Goal: Check status: Check status

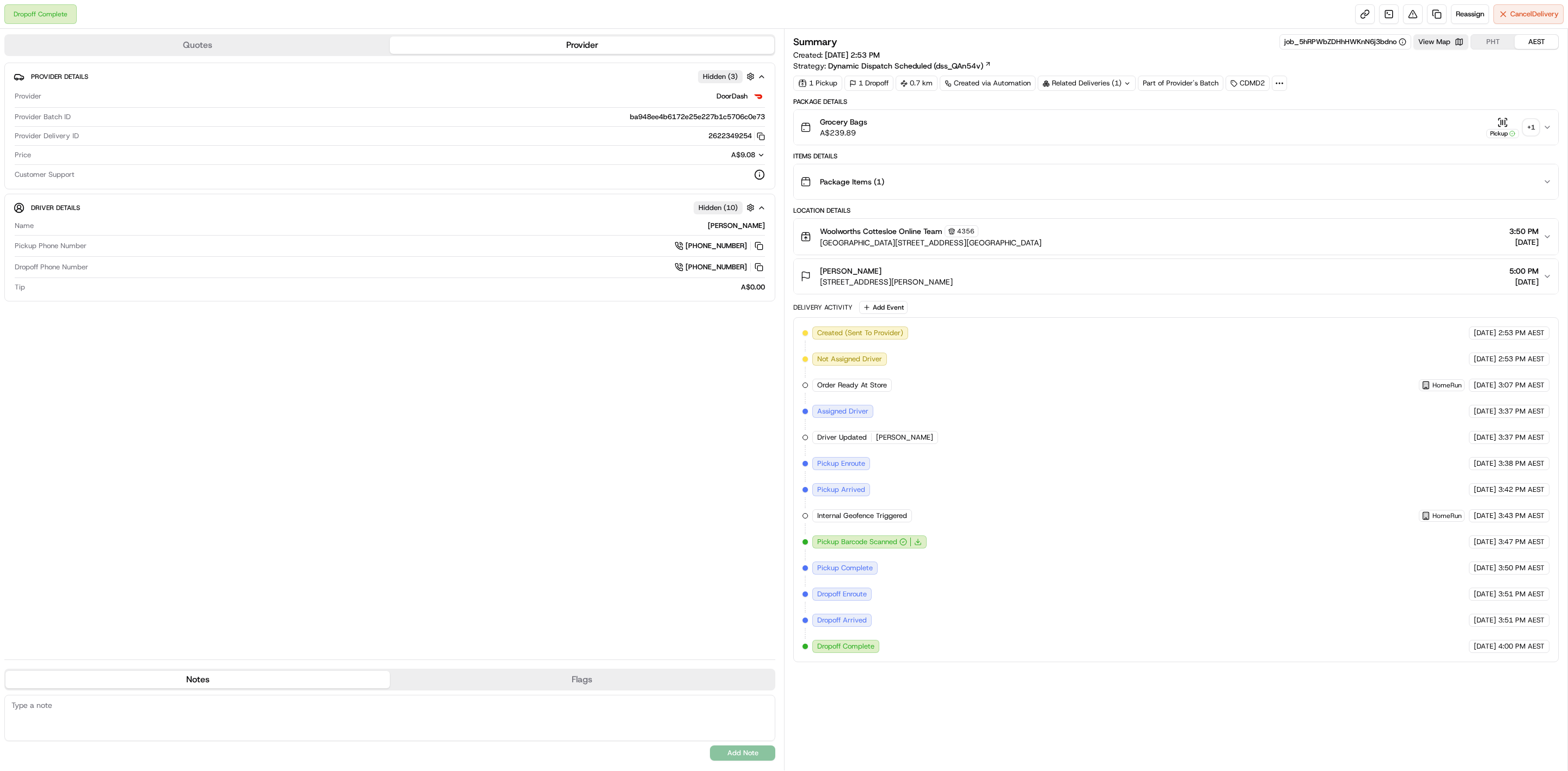
click at [1535, 127] on div "+ 1" at bounding box center [1530, 127] width 15 height 15
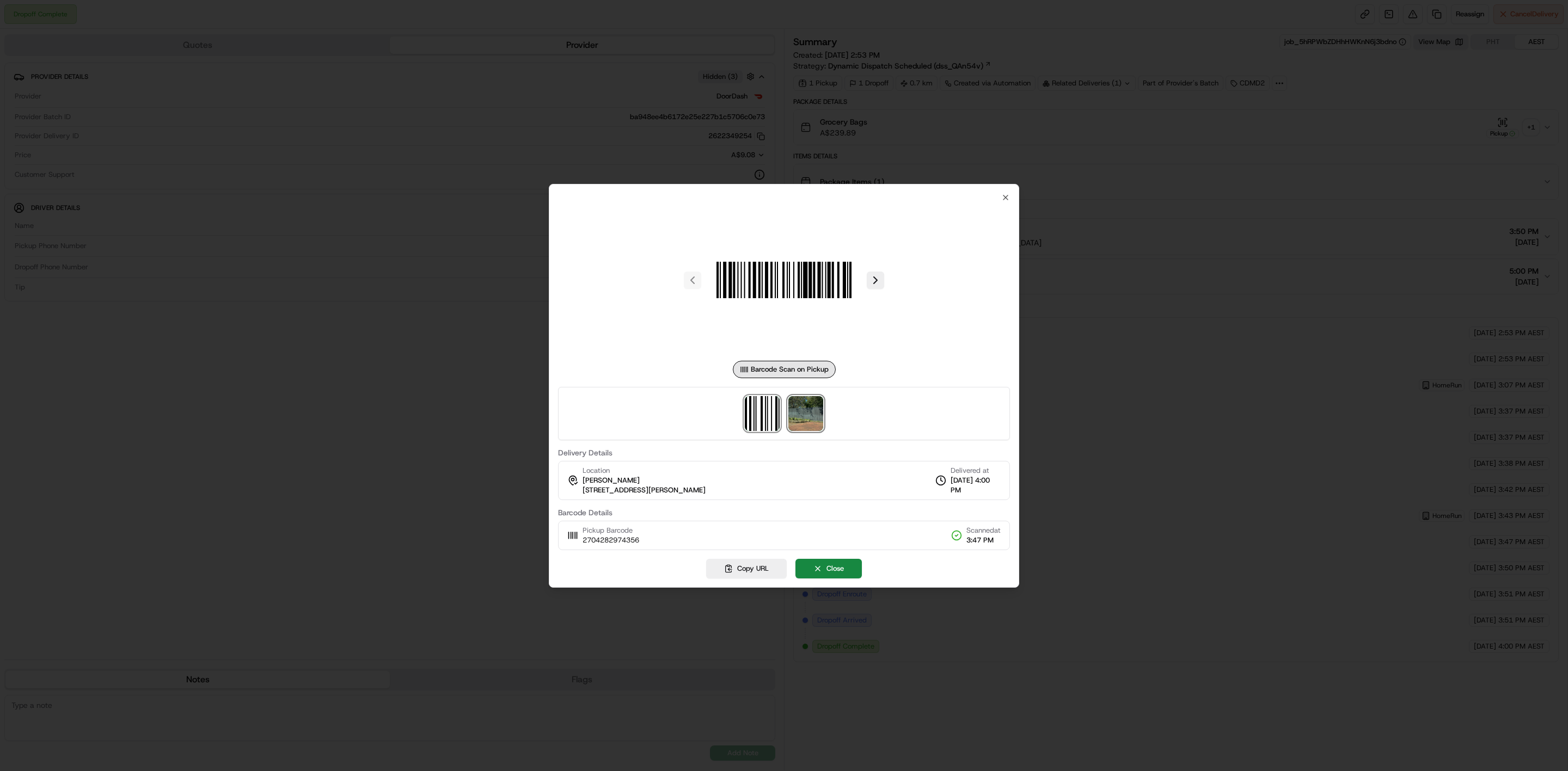
click at [795, 420] on img at bounding box center [806, 414] width 35 height 35
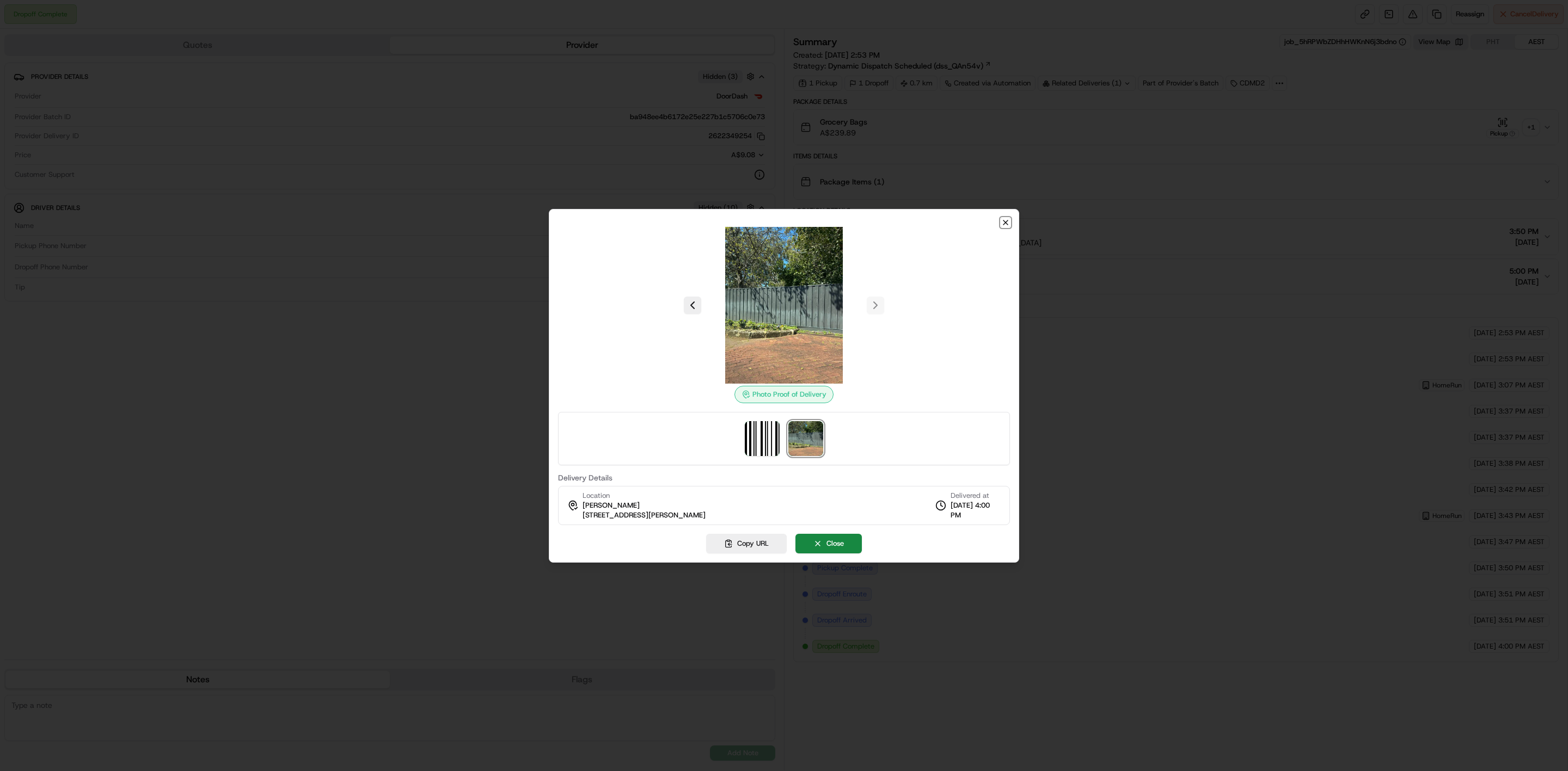
click at [1007, 221] on icon "button" at bounding box center [1005, 222] width 9 height 9
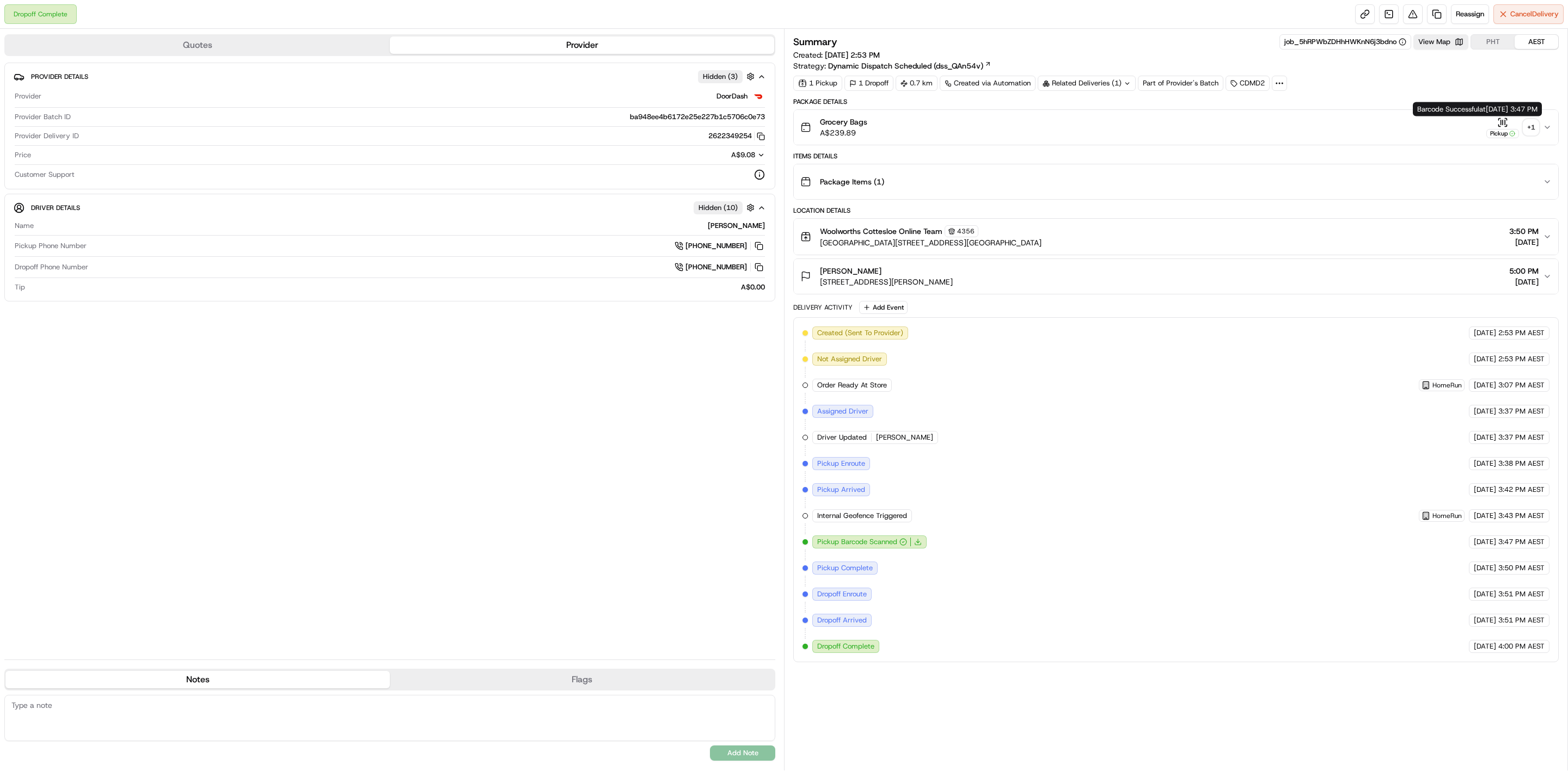
click at [1524, 123] on div "+ 1" at bounding box center [1530, 127] width 15 height 15
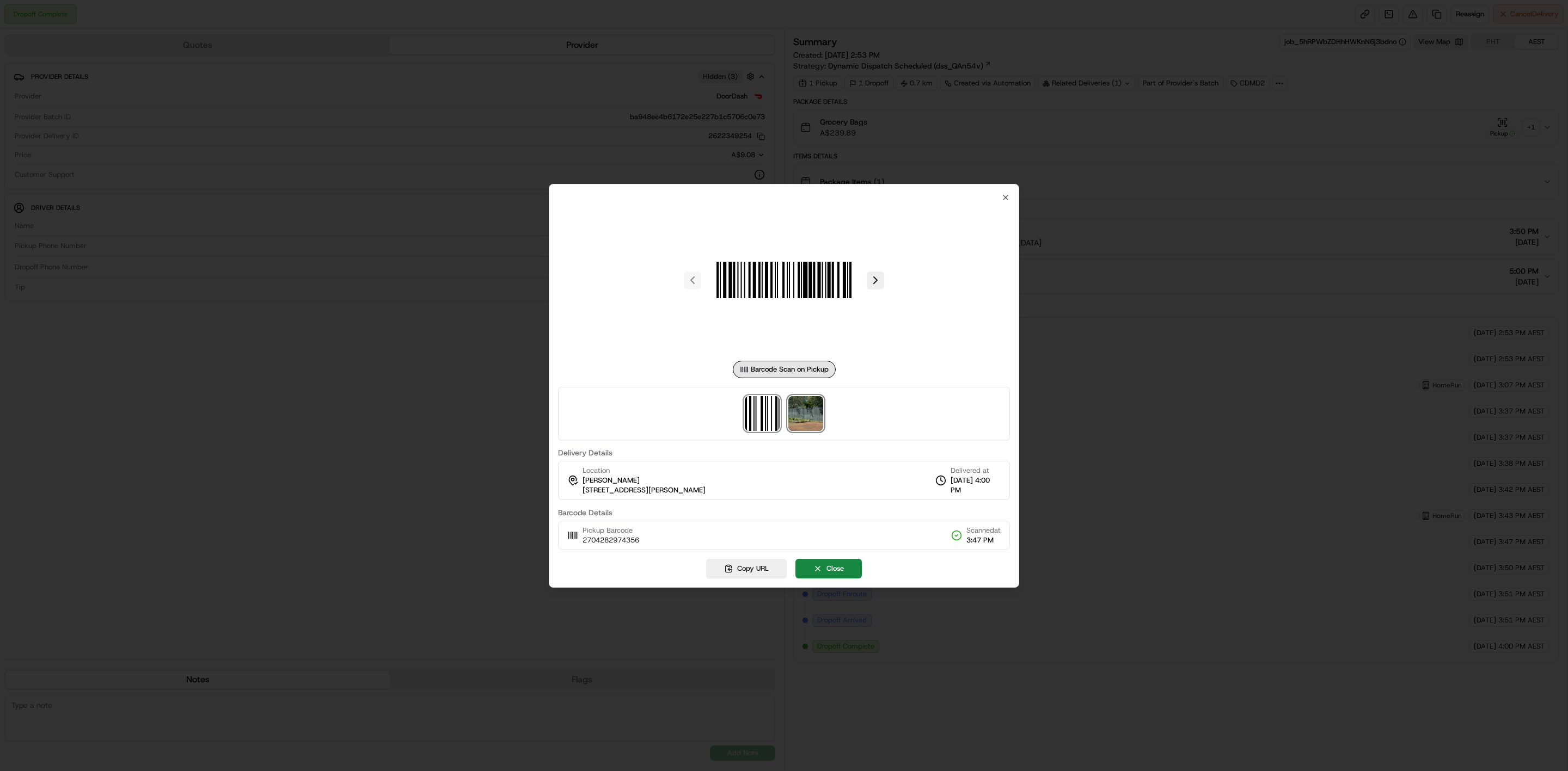
click at [802, 421] on img at bounding box center [806, 414] width 35 height 35
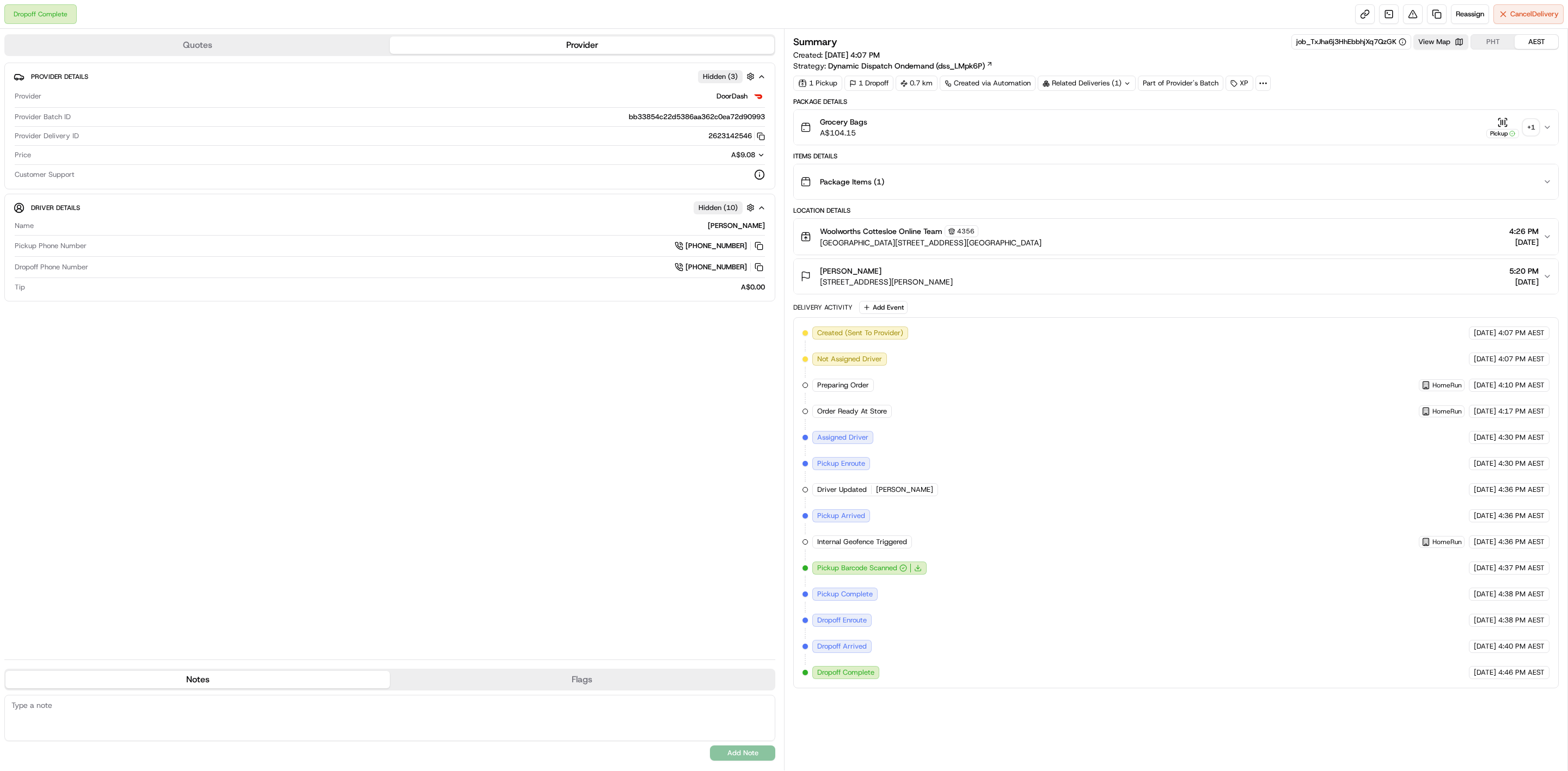
click at [1527, 123] on div "+ 1" at bounding box center [1530, 127] width 15 height 15
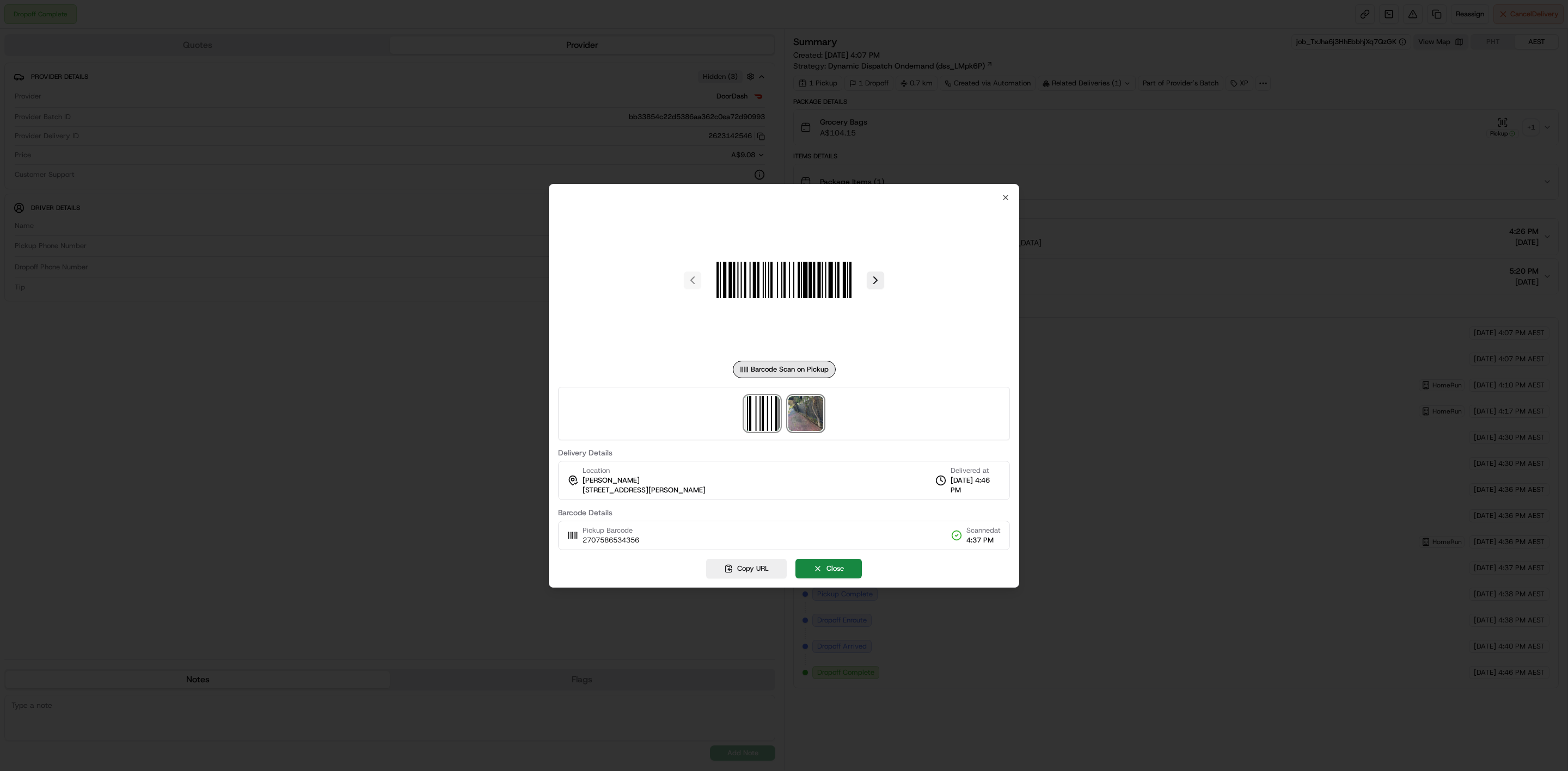
click at [797, 419] on img at bounding box center [806, 414] width 35 height 35
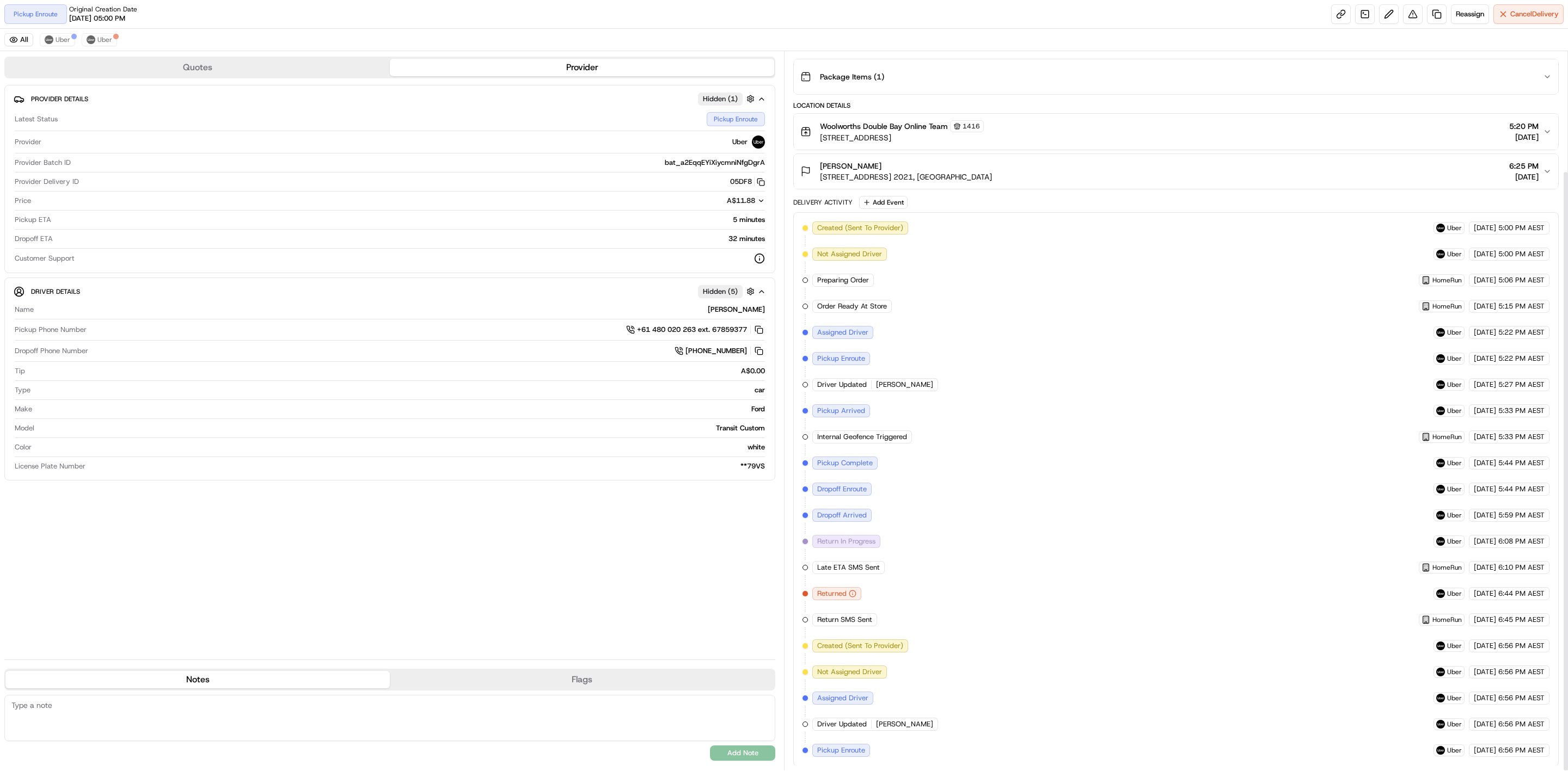
scroll to position [144, 0]
click at [1331, 17] on link at bounding box center [1340, 14] width 19 height 19
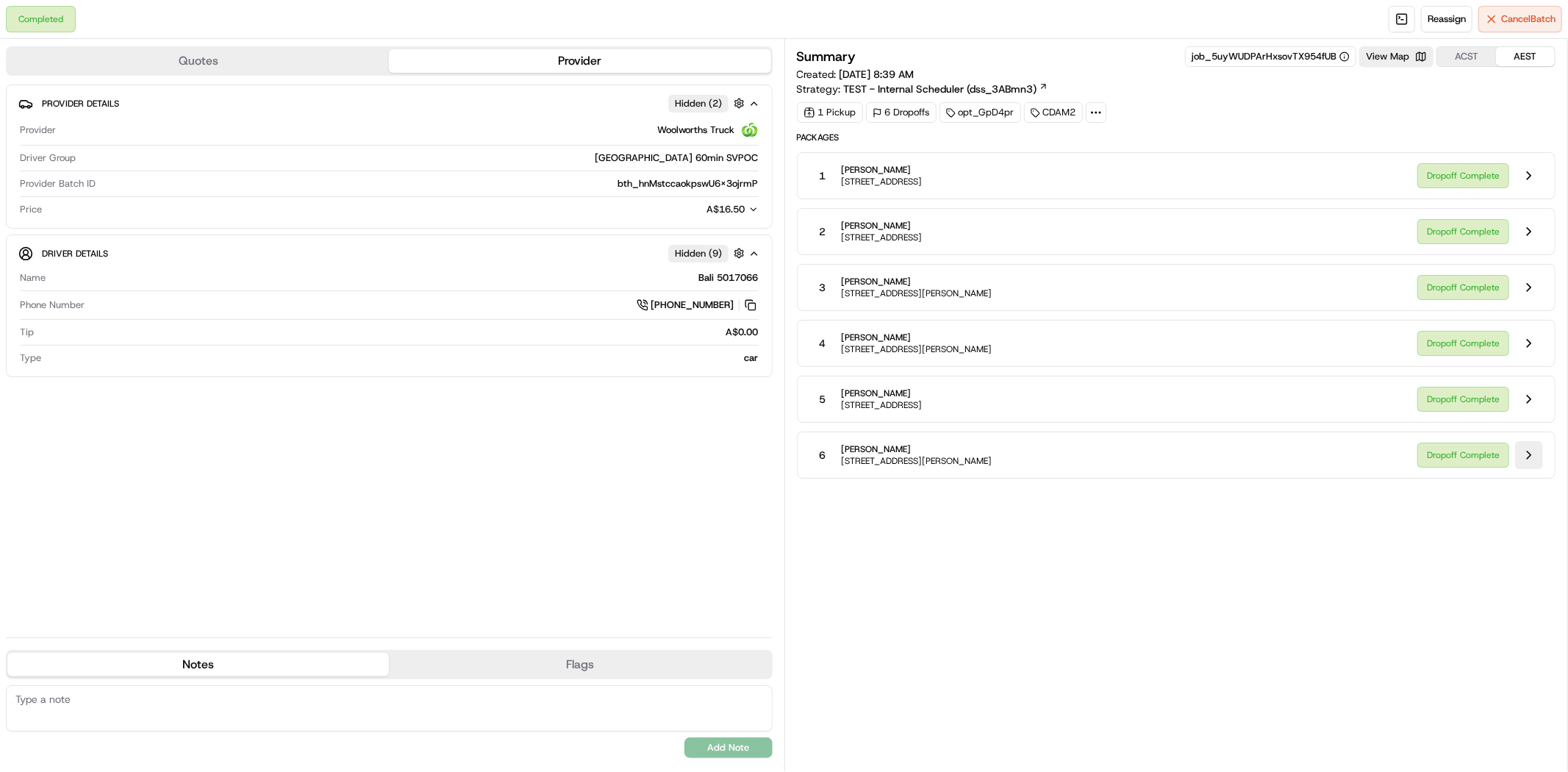
click at [1527, 457] on button at bounding box center [1528, 454] width 28 height 28
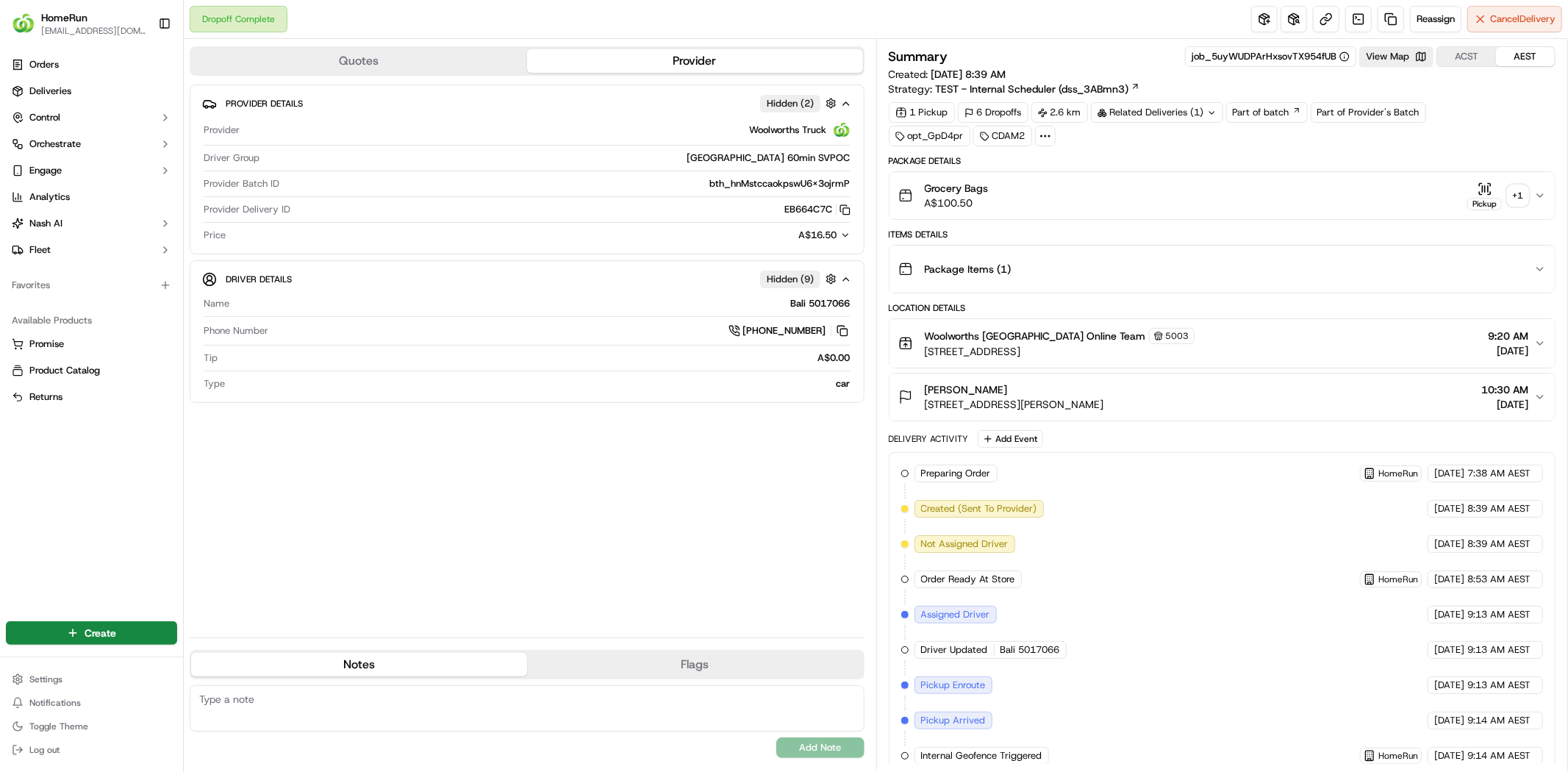
scroll to position [158, 0]
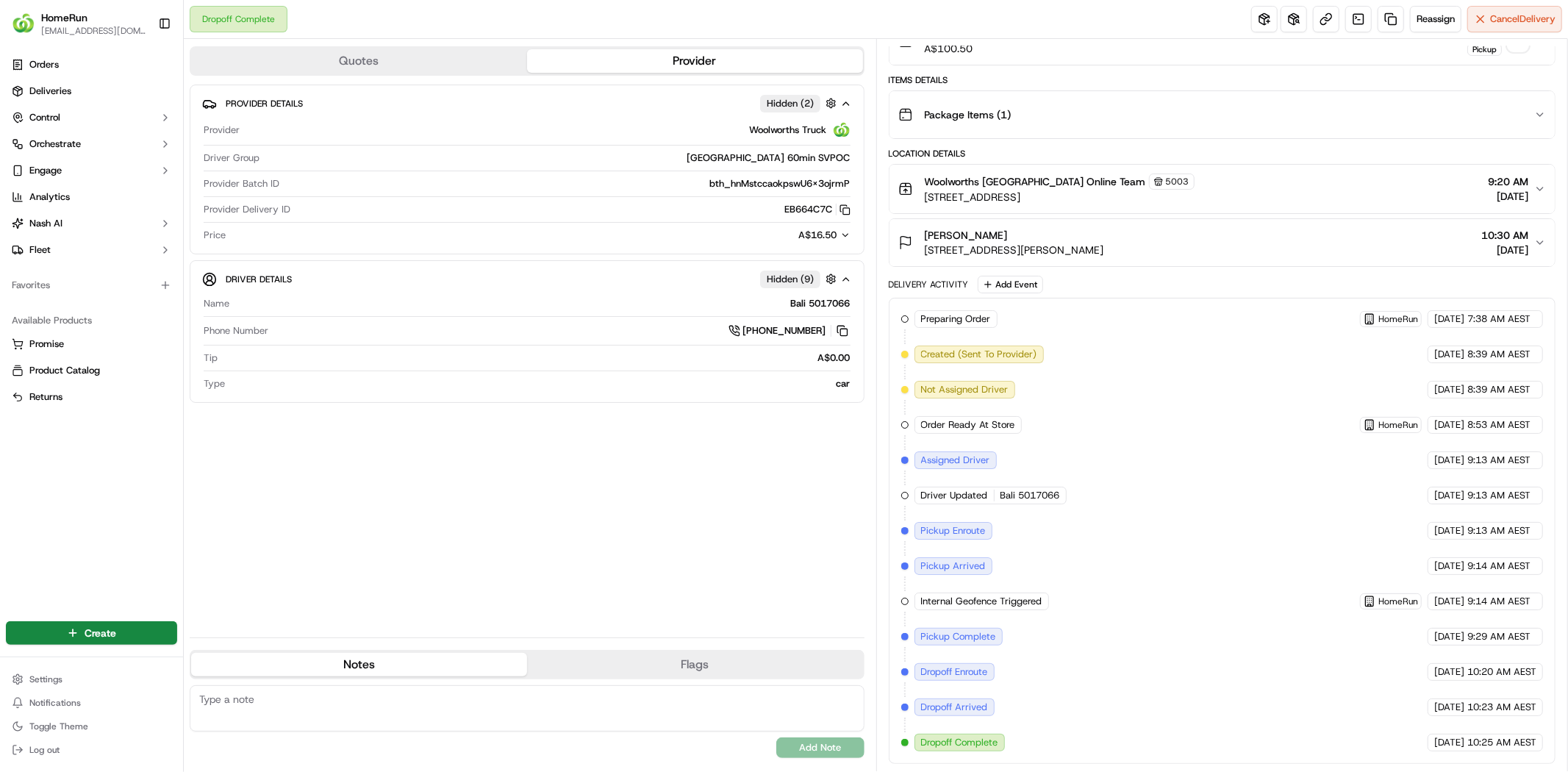
drag, startPoint x: 1475, startPoint y: 744, endPoint x: 1522, endPoint y: 737, distance: 47.5
click at [1521, 737] on span "10:25 AM AEST" at bounding box center [1502, 743] width 69 height 14
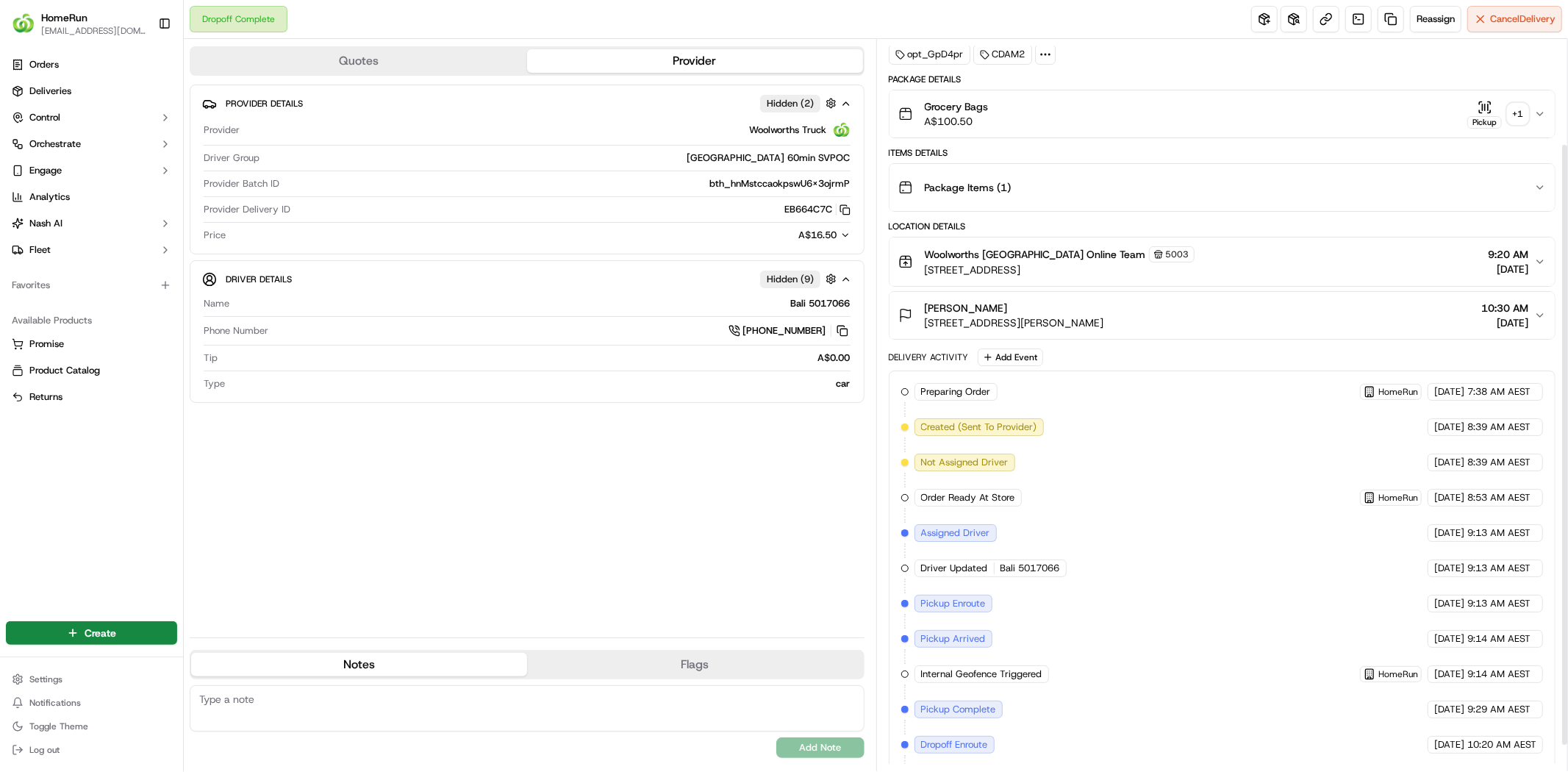
scroll to position [0, 0]
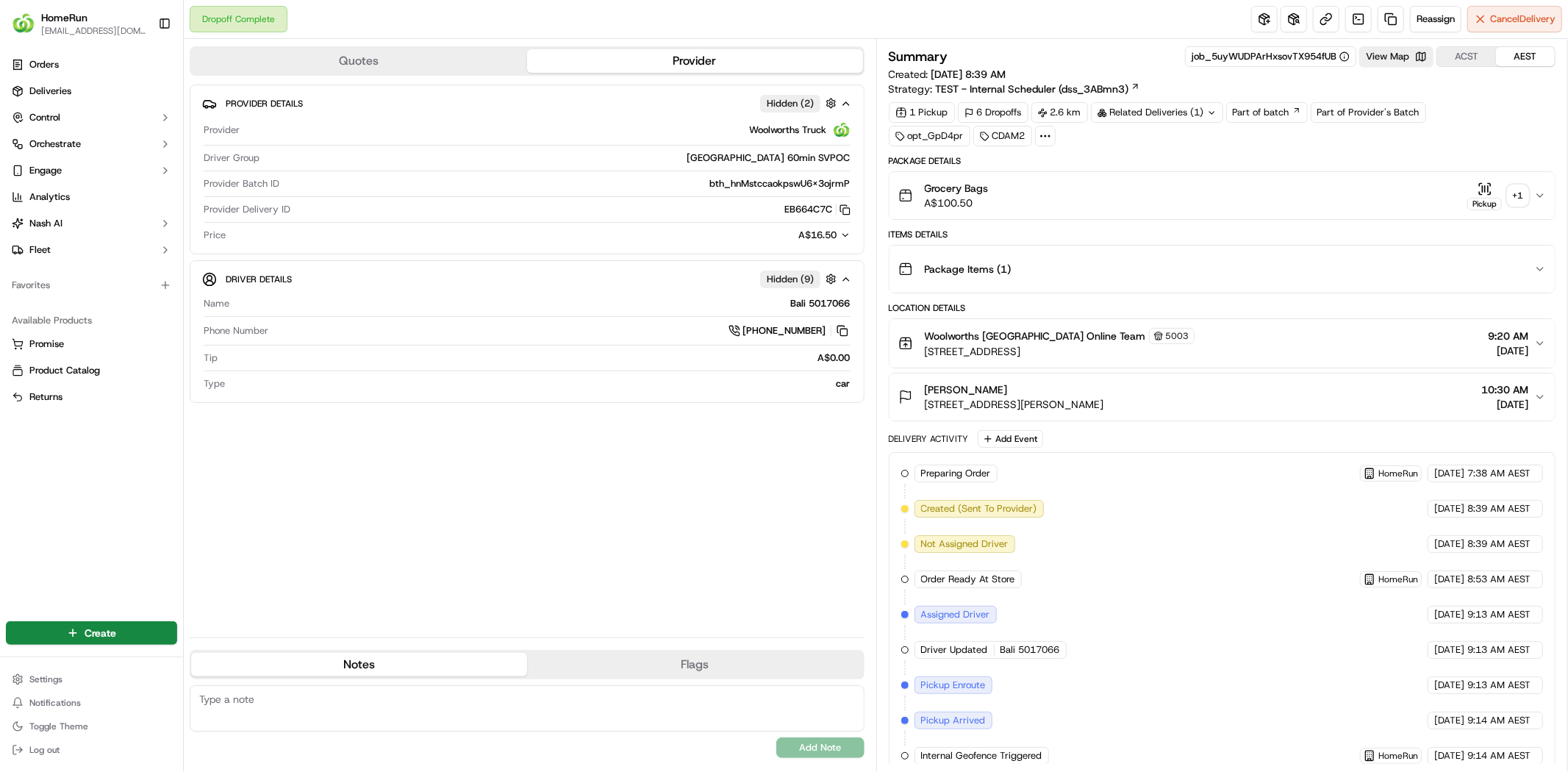
click at [1525, 195] on div "+ 1" at bounding box center [1518, 195] width 20 height 20
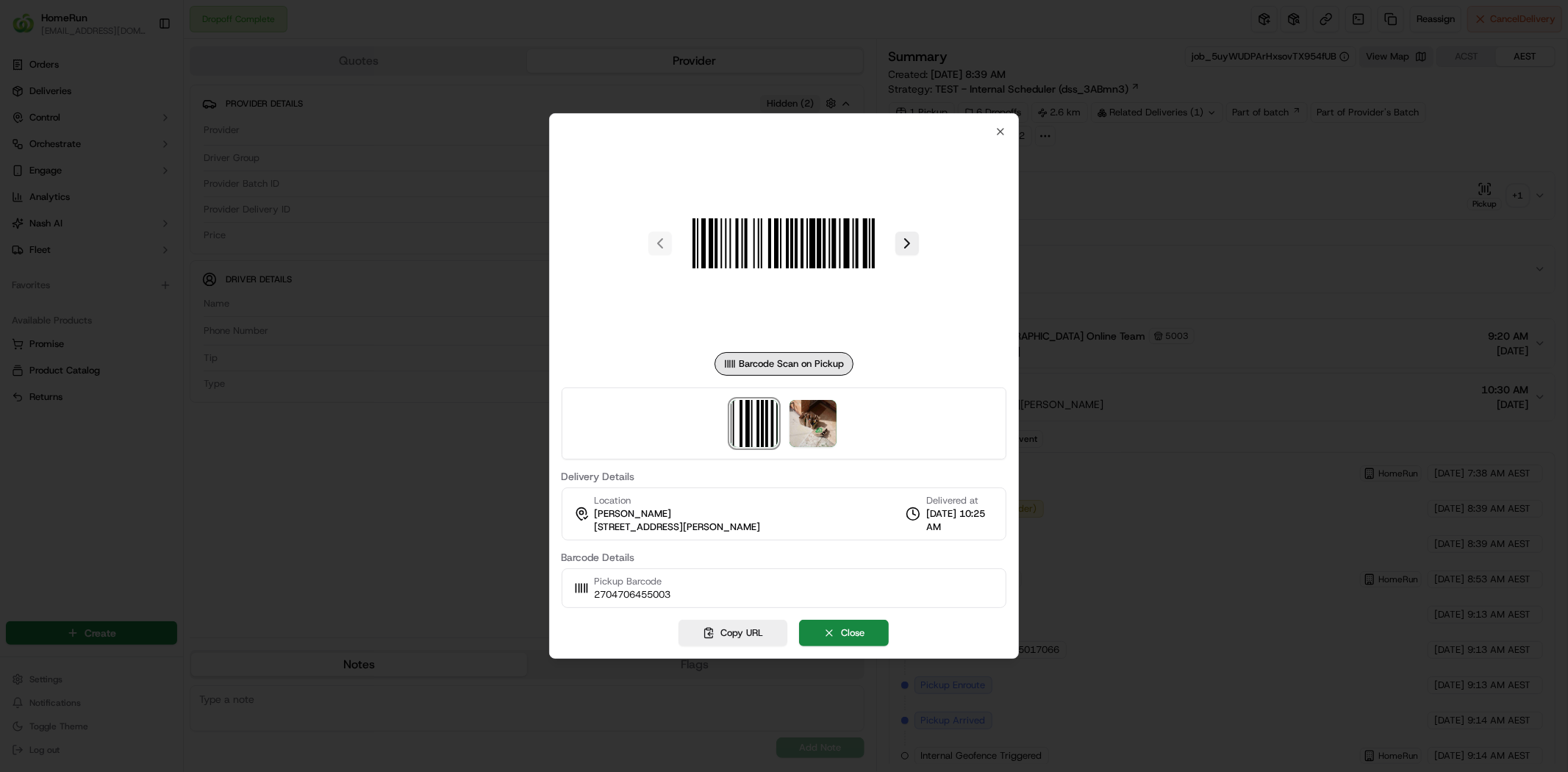
click at [839, 436] on div at bounding box center [784, 423] width 446 height 72
click at [820, 432] on img at bounding box center [813, 424] width 47 height 47
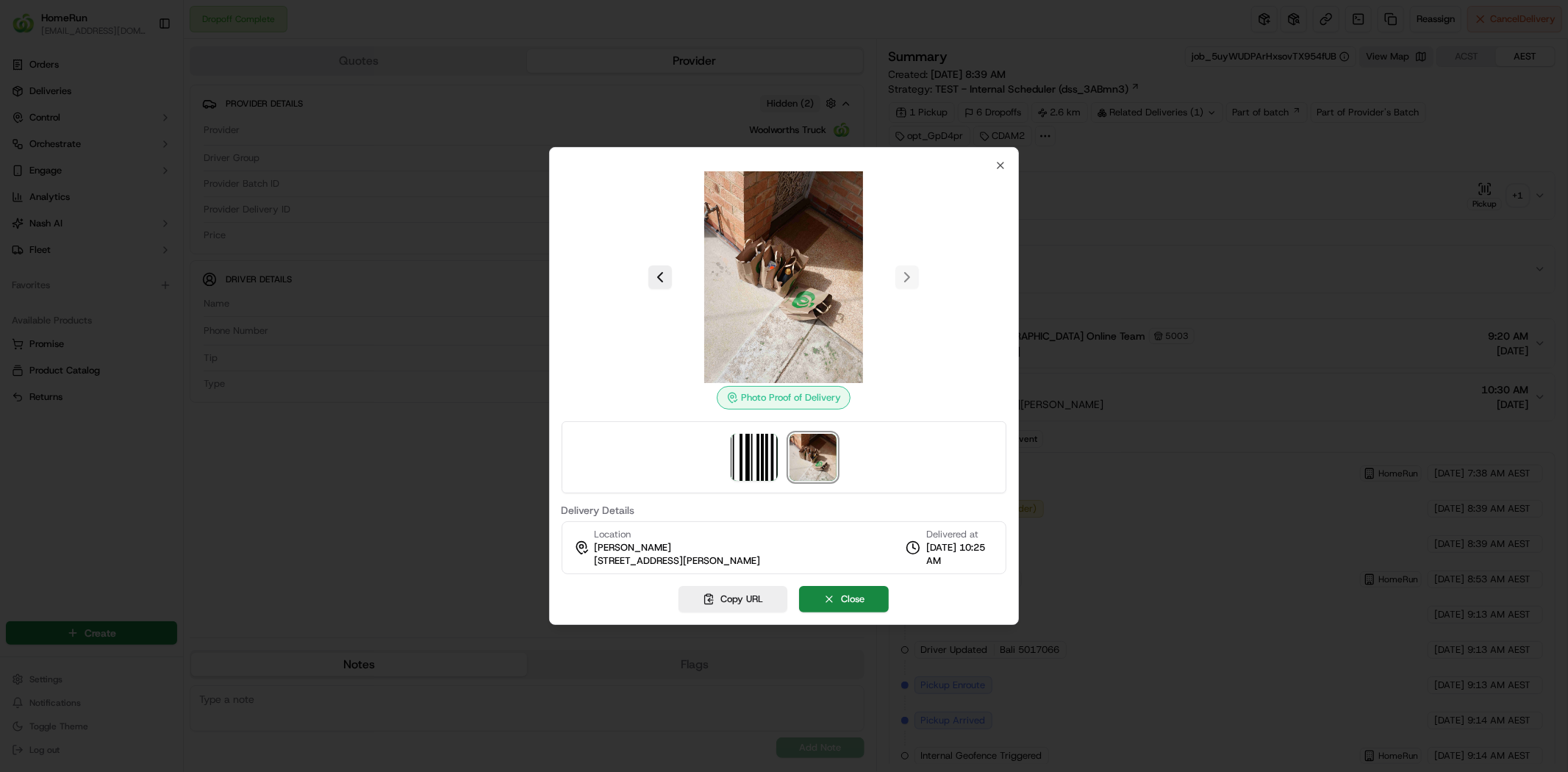
click at [1094, 313] on div at bounding box center [784, 386] width 1568 height 772
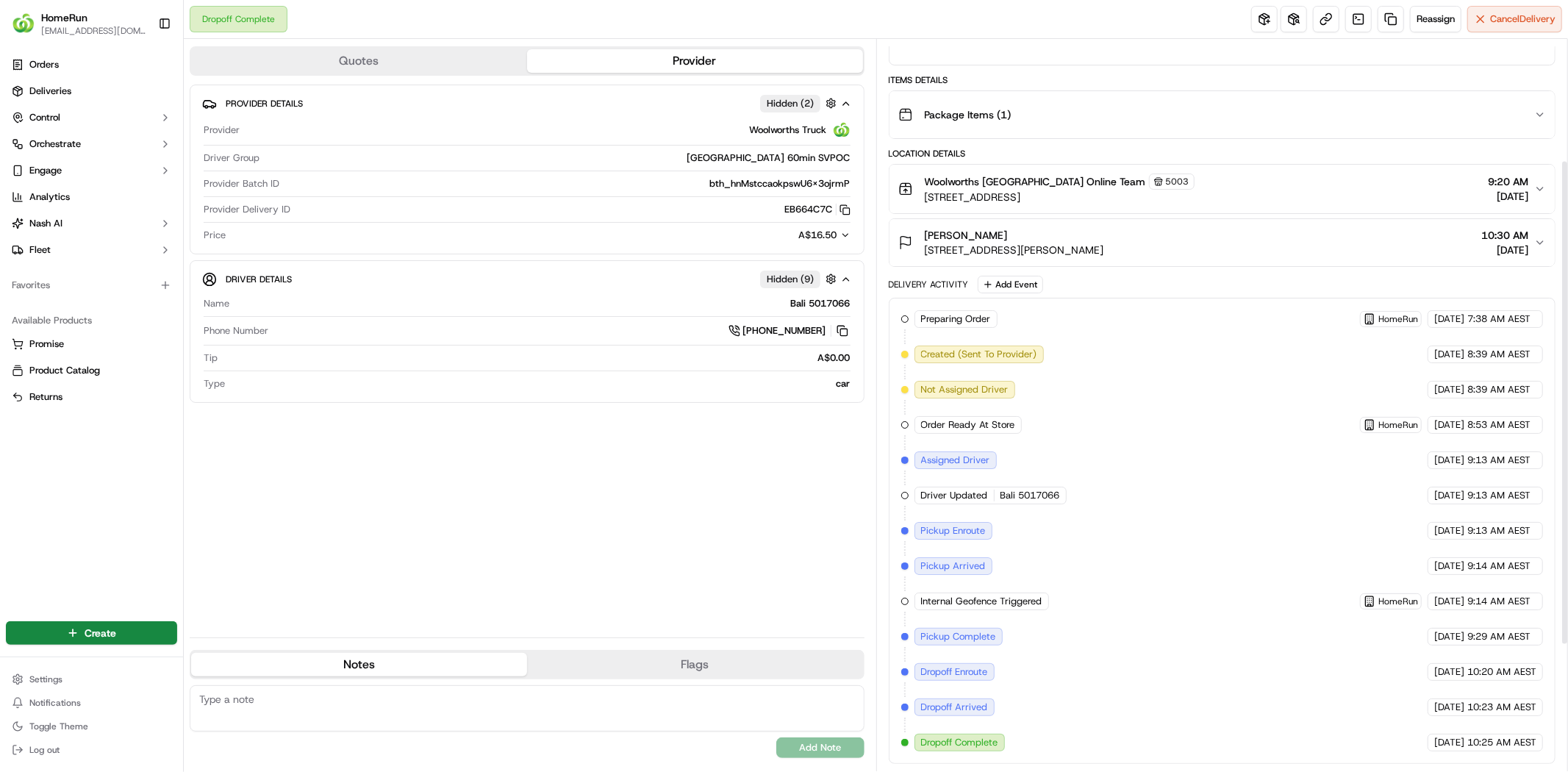
scroll to position [372, 0]
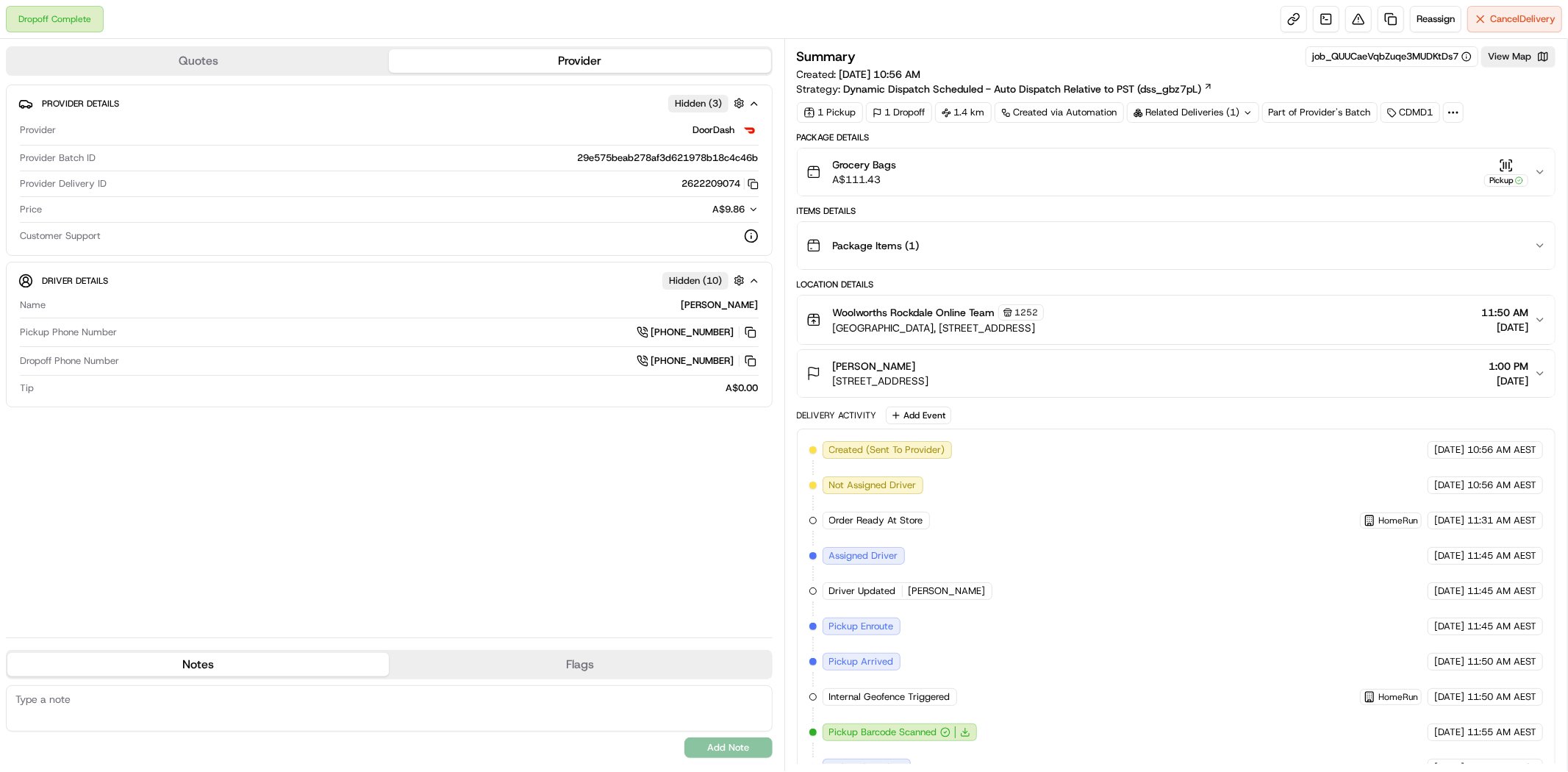
click at [1542, 171] on icon "button" at bounding box center [1540, 171] width 6 height 3
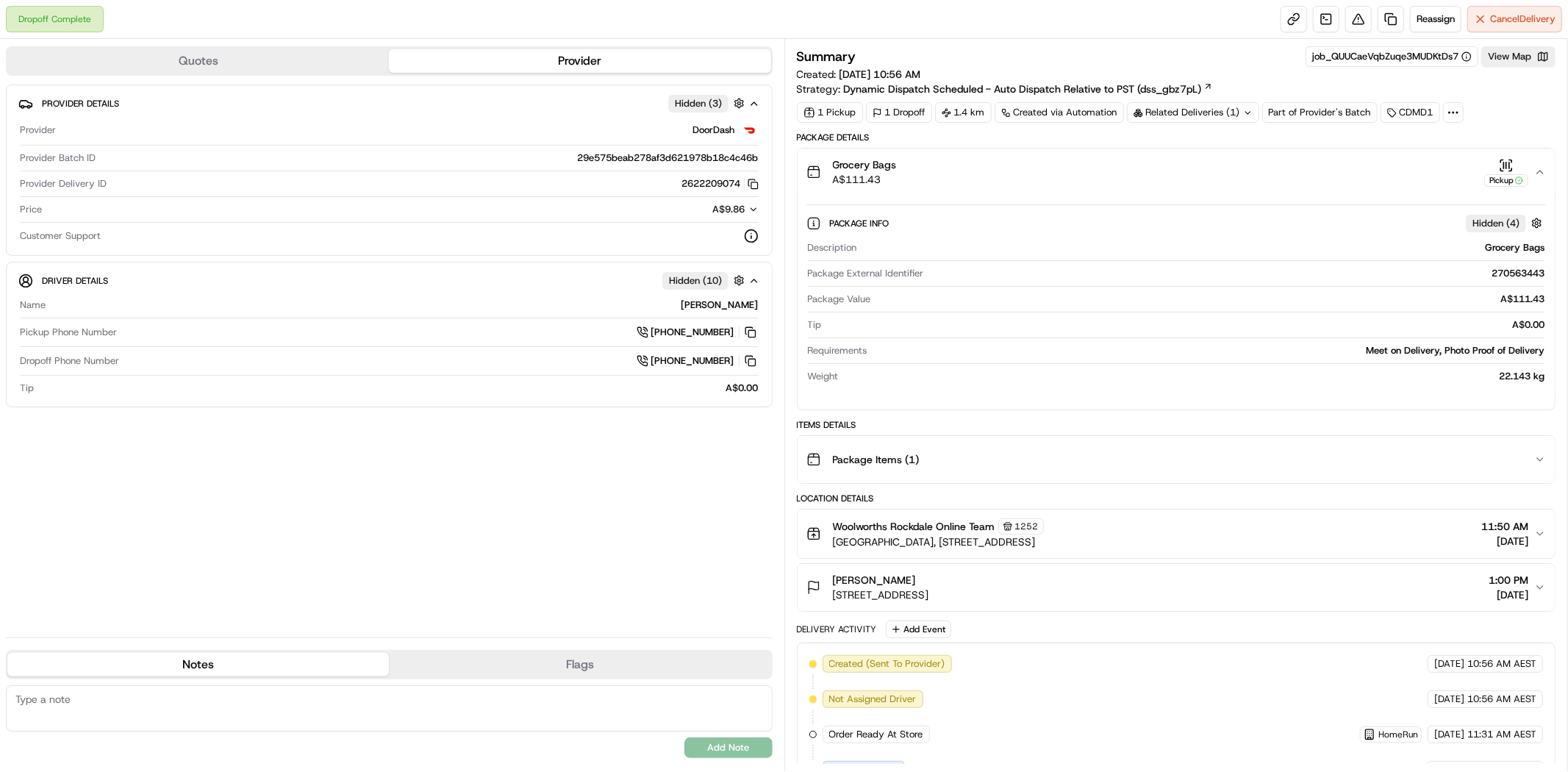
click at [1542, 171] on icon "button" at bounding box center [1540, 172] width 12 height 12
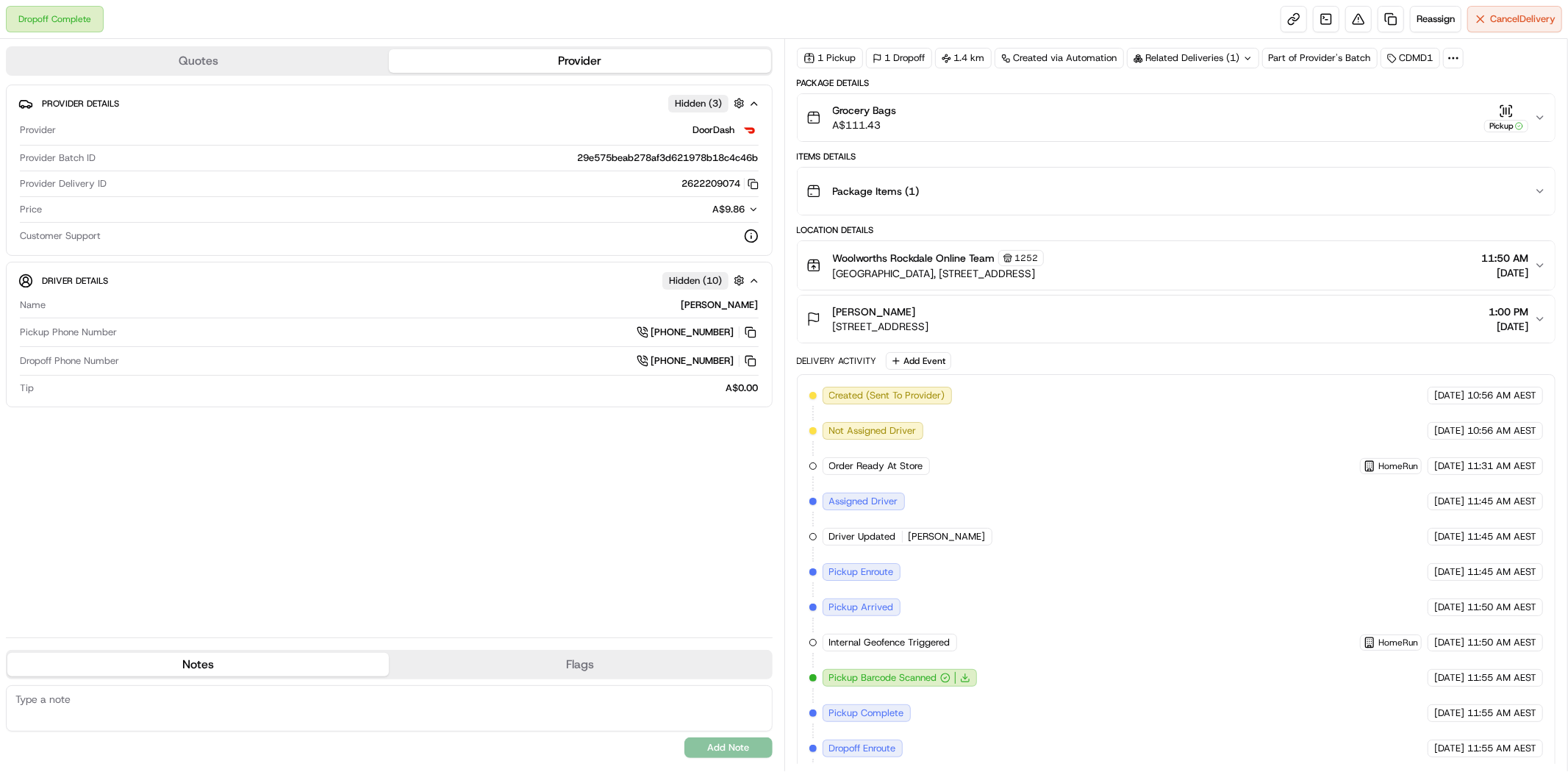
scroll to position [134, 0]
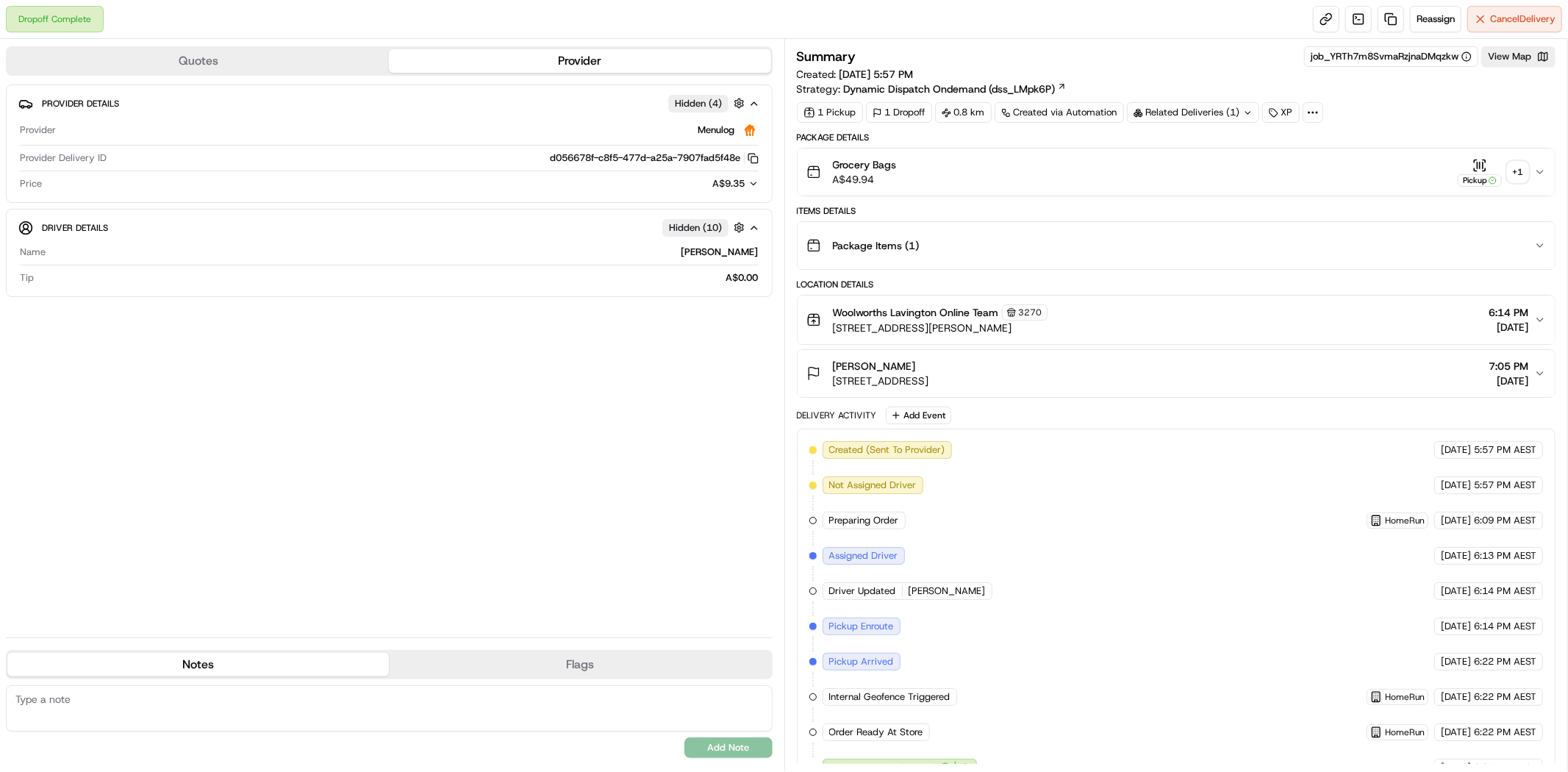
click at [1522, 171] on div "+ 1" at bounding box center [1518, 172] width 20 height 20
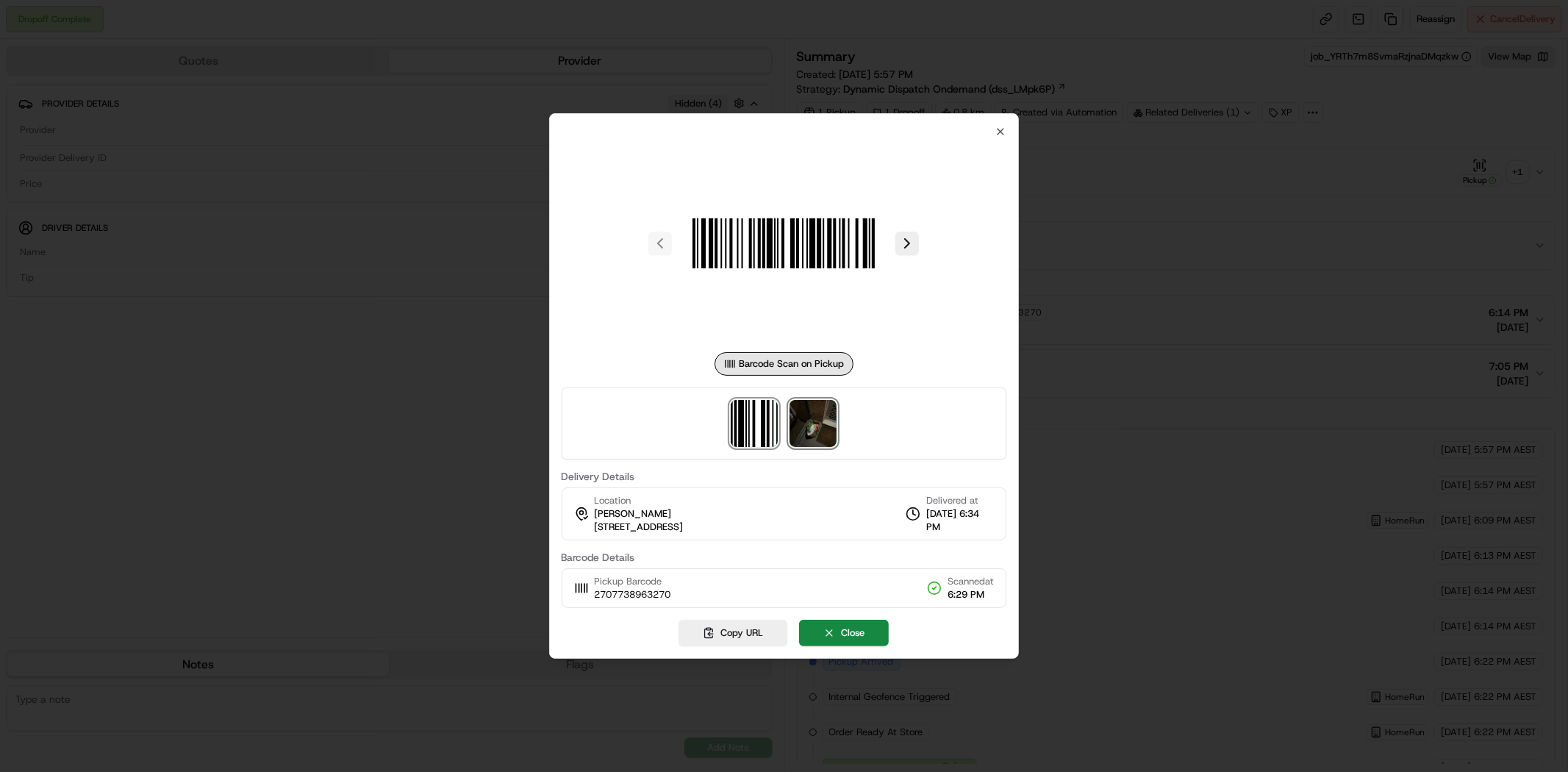
click at [801, 435] on img at bounding box center [813, 424] width 47 height 47
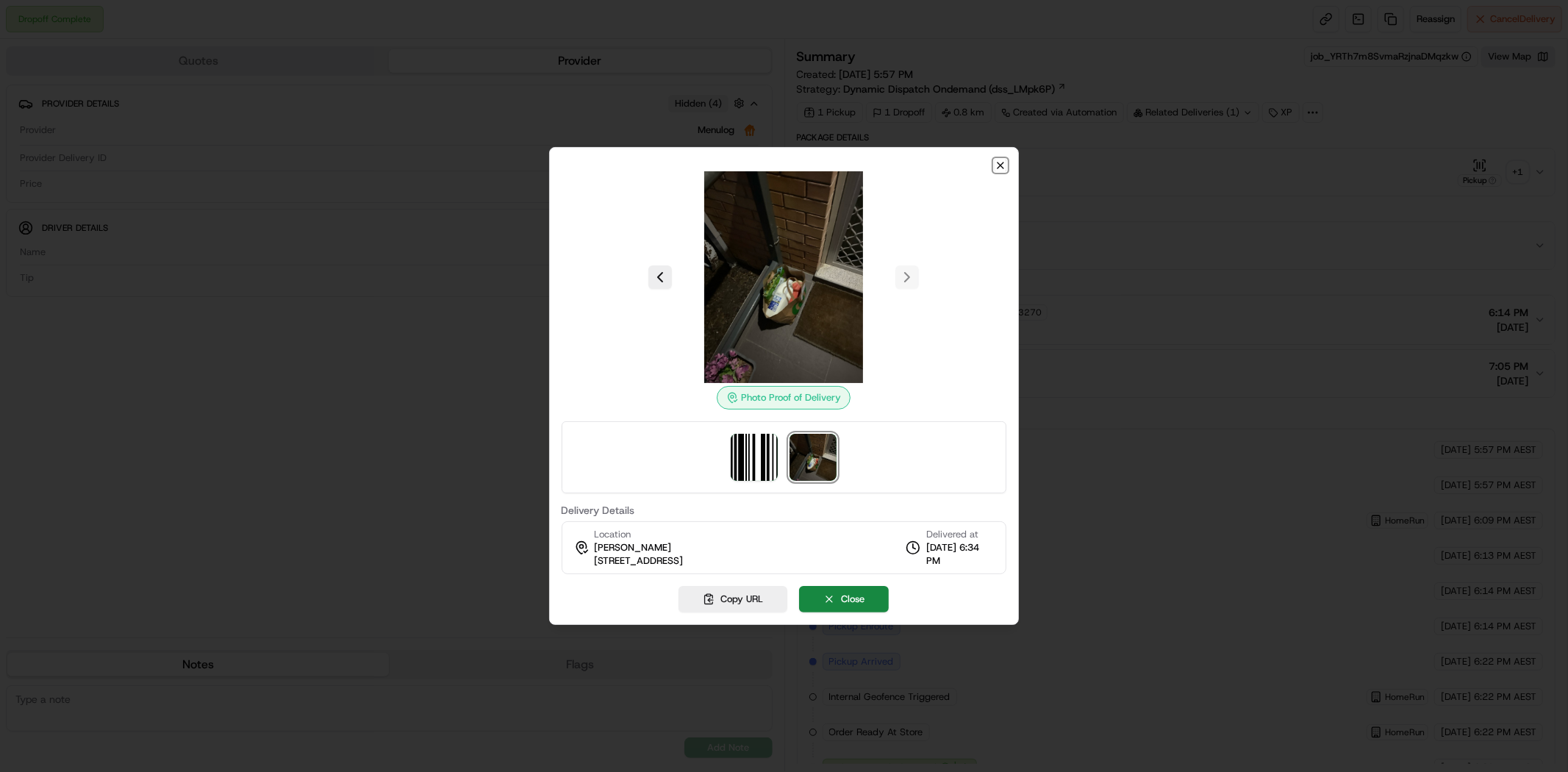
click at [998, 170] on icon "button" at bounding box center [1001, 166] width 12 height 12
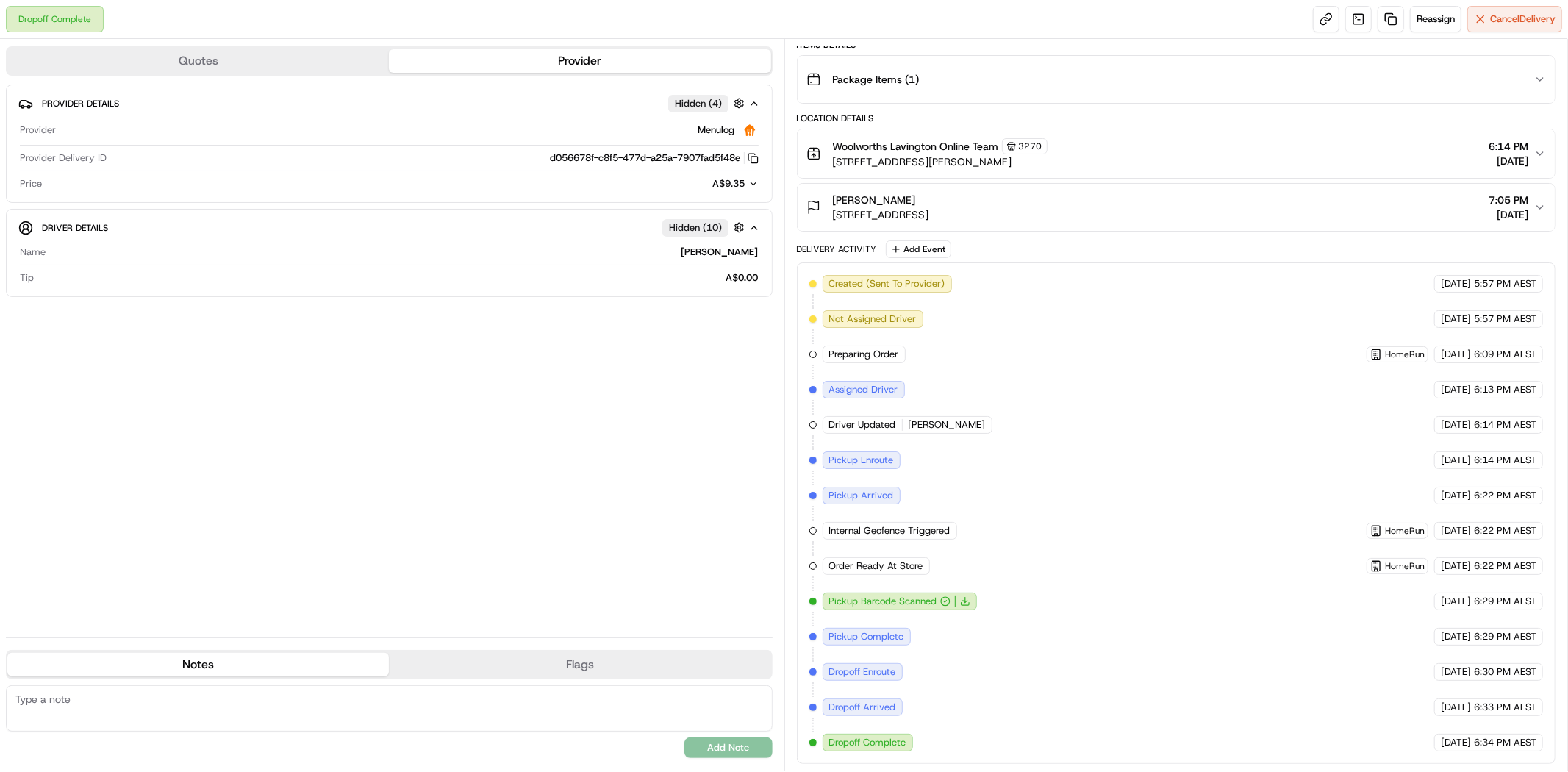
scroll to position [6, 0]
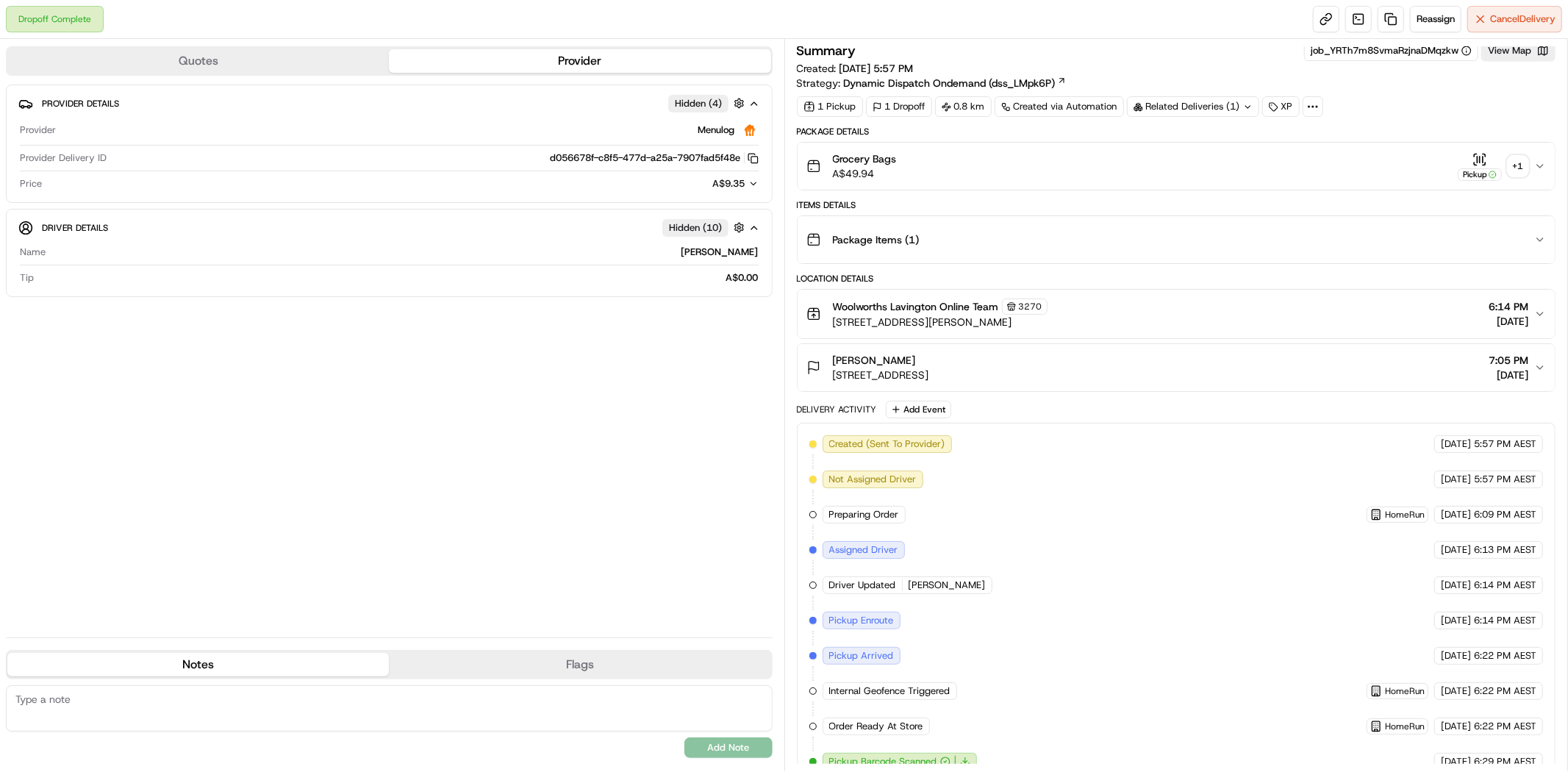
click at [1519, 168] on div "+ 1" at bounding box center [1518, 166] width 20 height 20
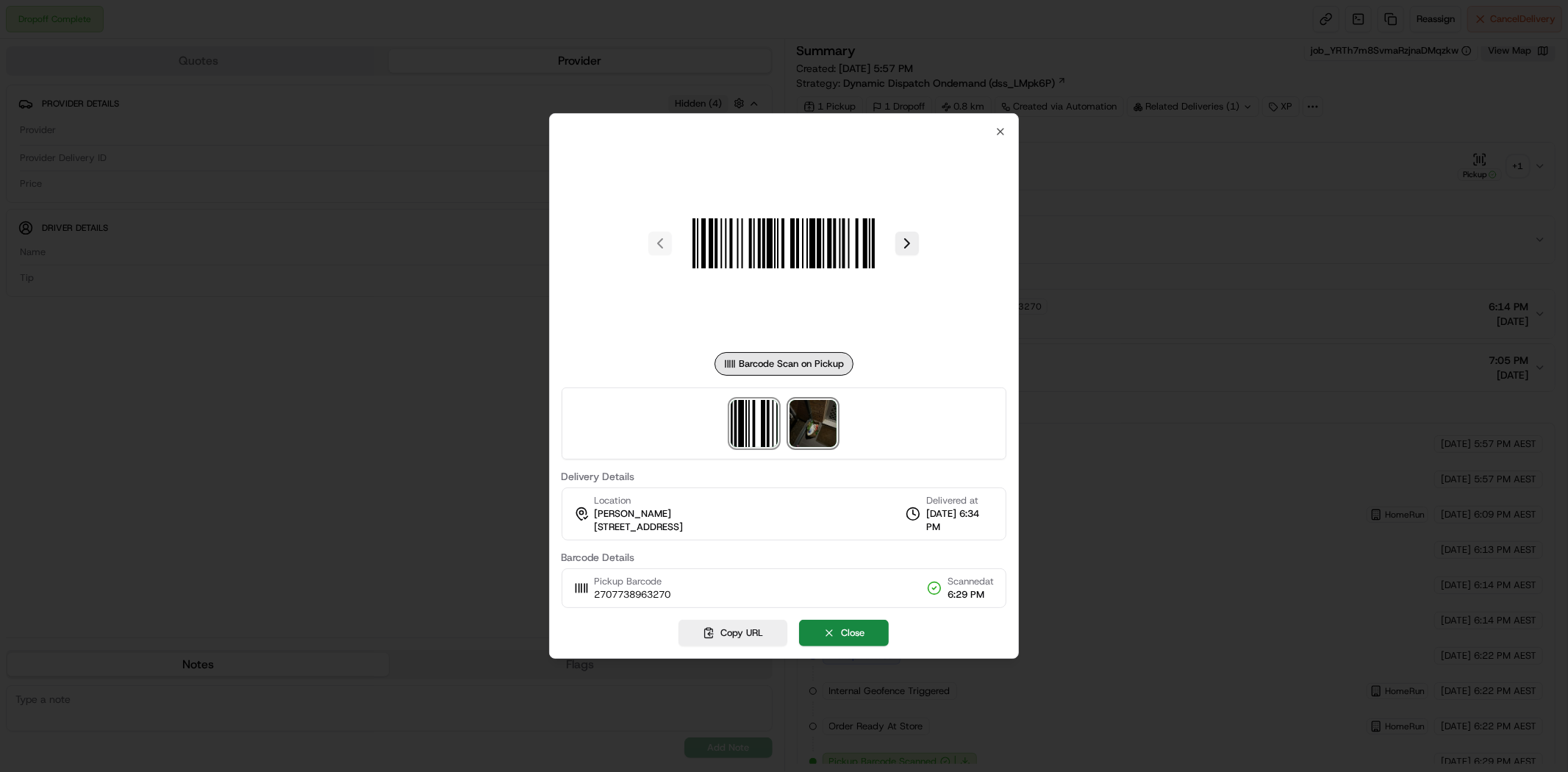
click at [828, 417] on img at bounding box center [813, 424] width 47 height 47
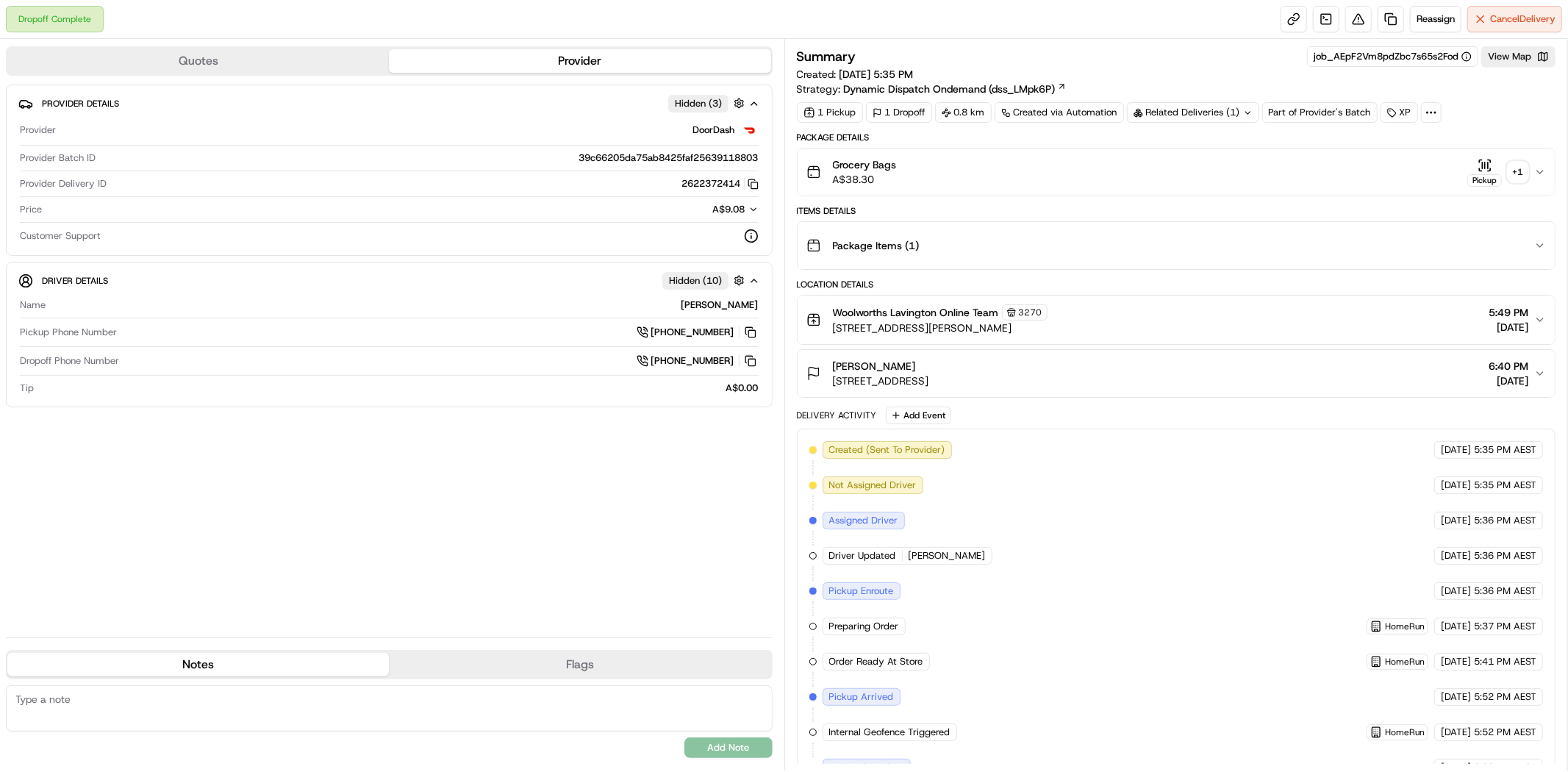
click at [1515, 172] on div "+ 1" at bounding box center [1518, 172] width 20 height 20
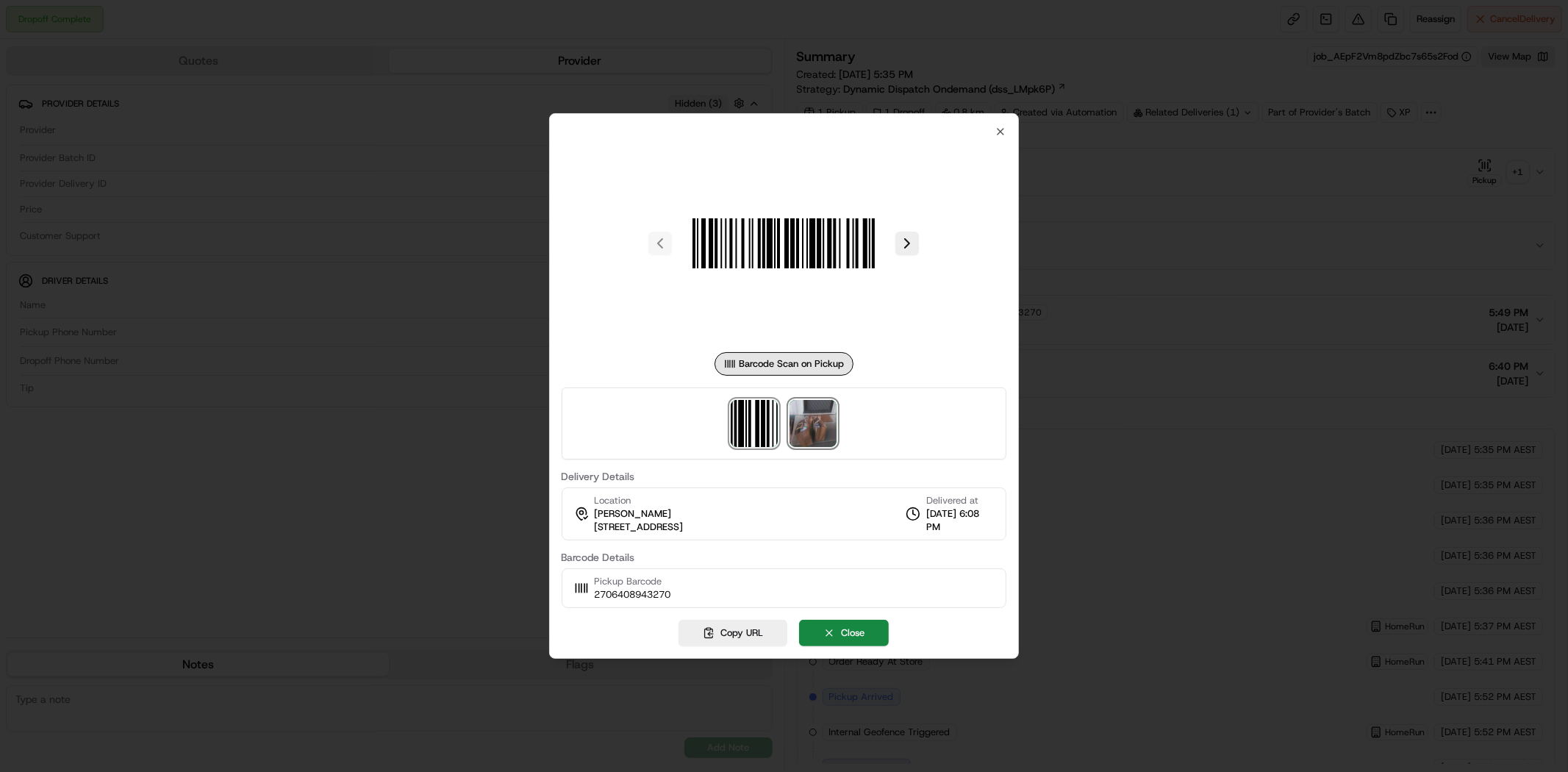
click at [817, 427] on img at bounding box center [813, 424] width 47 height 47
